Goal: Task Accomplishment & Management: Complete application form

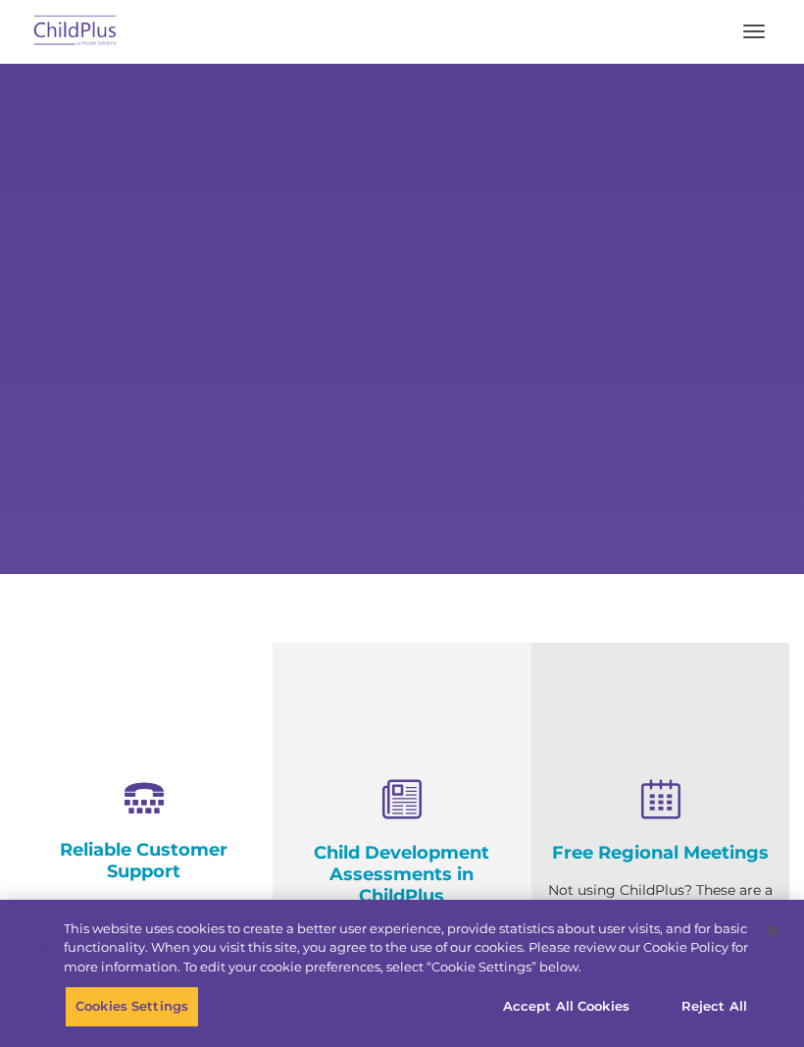
select select "MEDIUM"
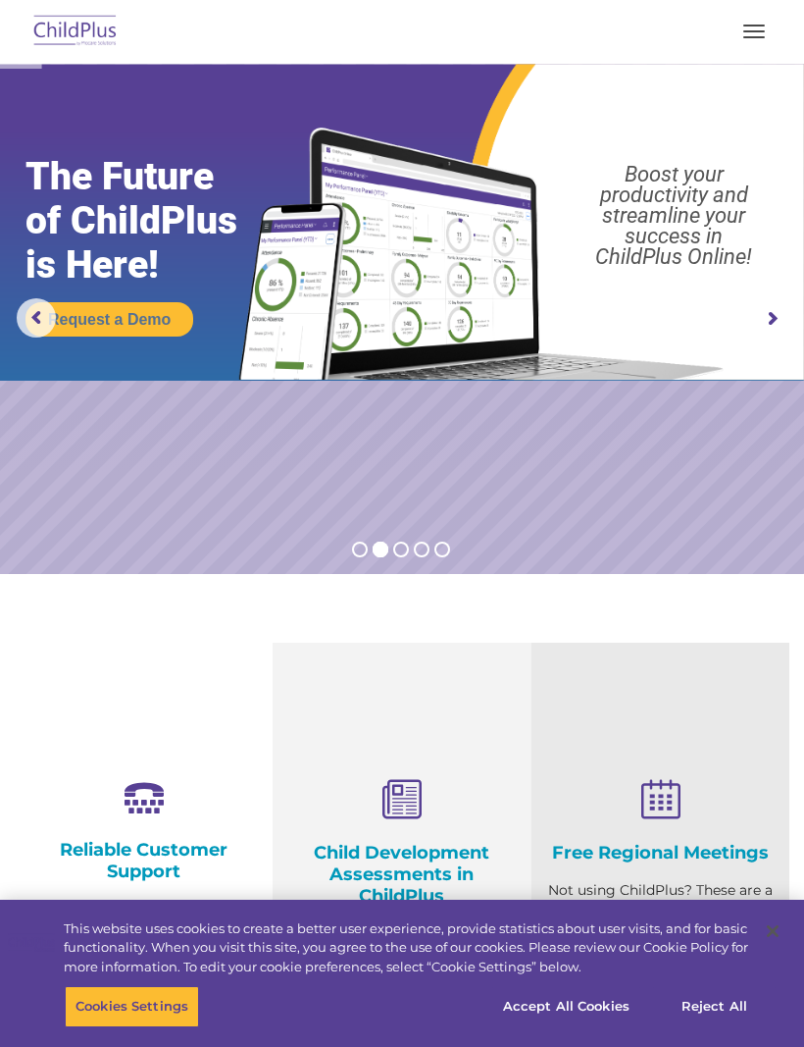
click at [747, 33] on button "button" at bounding box center [754, 31] width 41 height 31
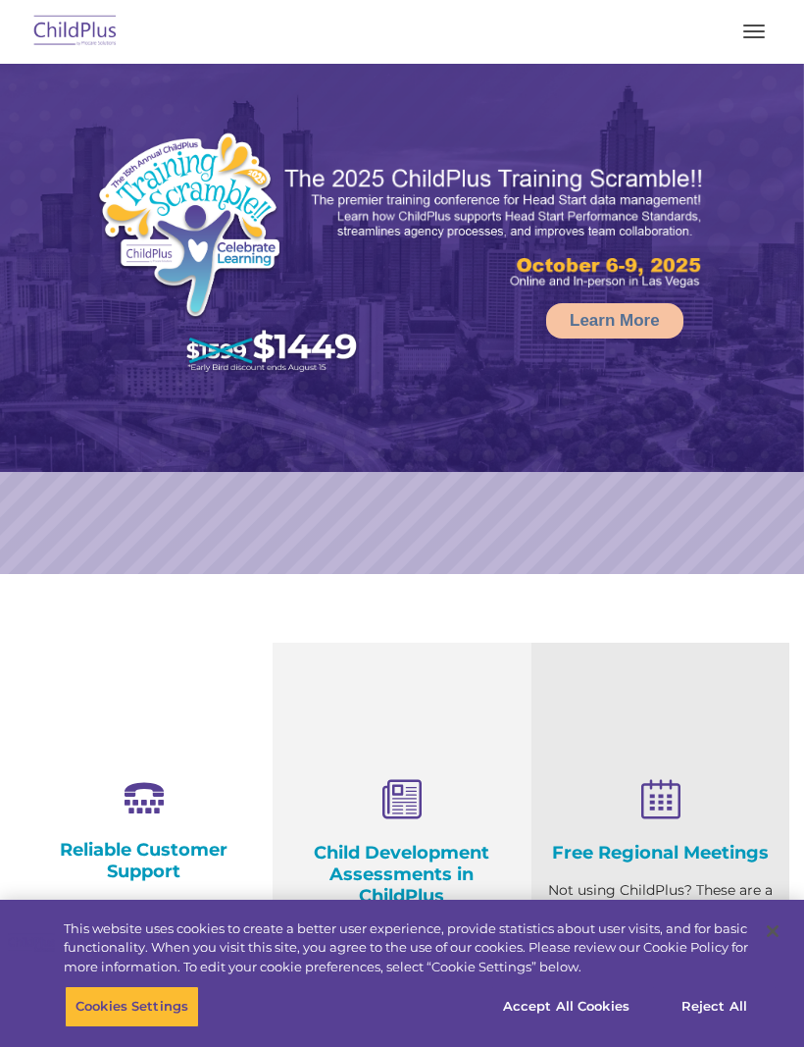
select select "MEDIUM"
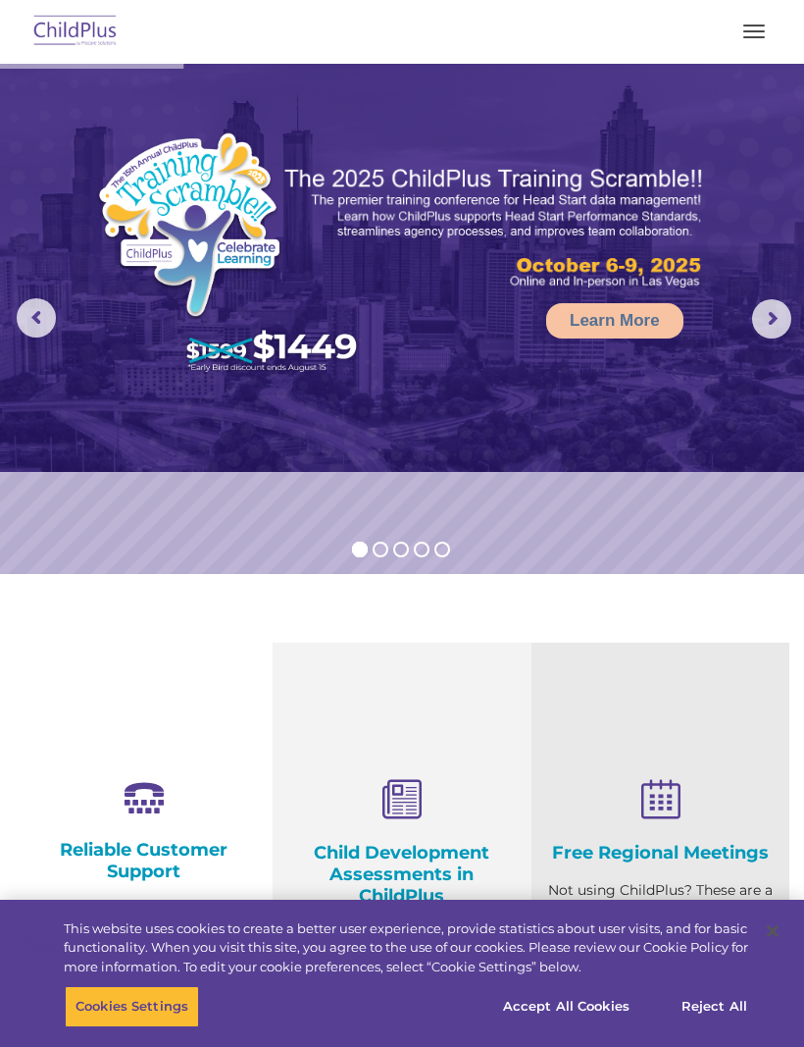
click at [737, 38] on button "button" at bounding box center [754, 31] width 41 height 31
